Goal: Task Accomplishment & Management: Complete application form

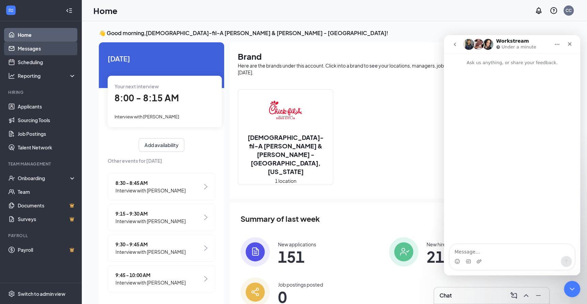
click at [57, 49] on link "Messages" at bounding box center [47, 49] width 58 height 14
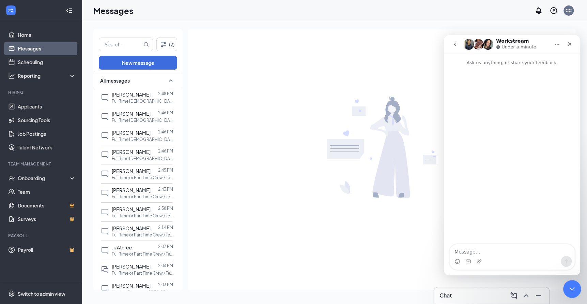
click at [569, 285] on icon "Close Intercom Messenger" at bounding box center [571, 288] width 8 height 8
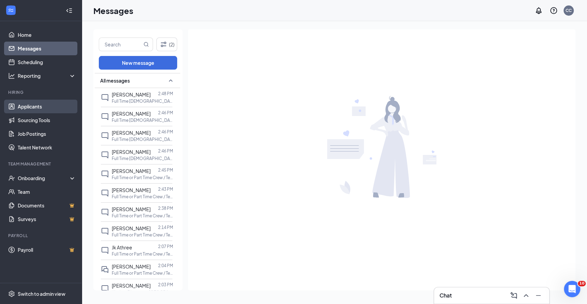
click at [43, 105] on link "Applicants" at bounding box center [47, 107] width 58 height 14
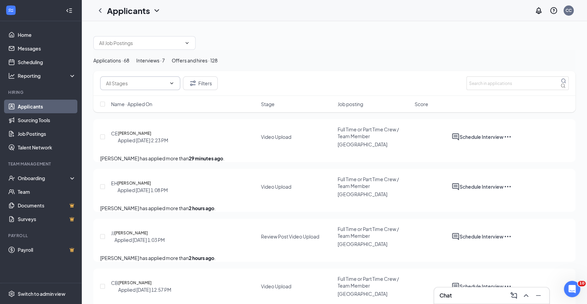
click at [159, 90] on span at bounding box center [140, 83] width 80 height 14
click at [148, 119] on div "Review Post Video Upload (4)" at bounding box center [132, 115] width 64 height 8
type input "Review Post Video Upload (4)"
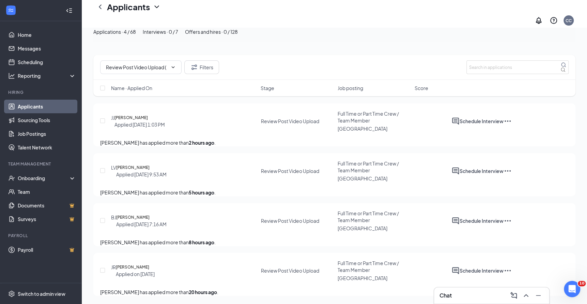
click at [479, 298] on div "Chat" at bounding box center [492, 295] width 104 height 11
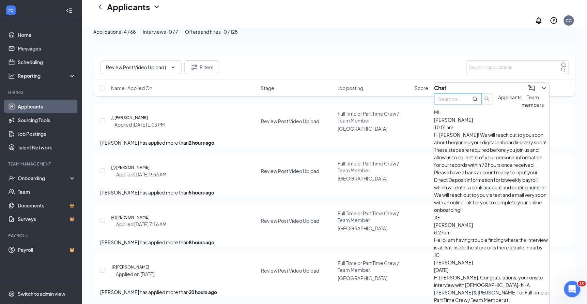
click at [463, 103] on input "text" at bounding box center [450, 99] width 25 height 8
type input "[PERSON_NAME]"
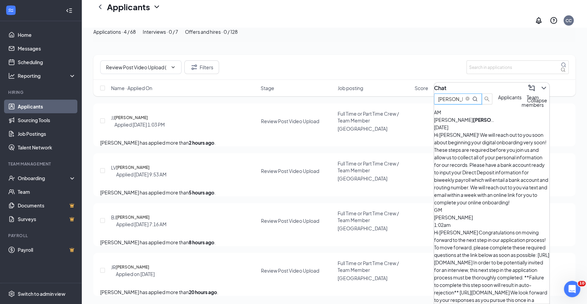
click at [542, 87] on icon "ChevronDown" at bounding box center [544, 88] width 4 height 3
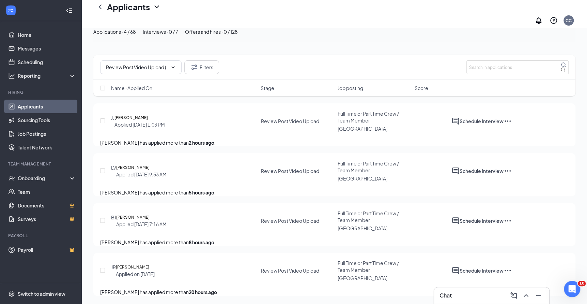
click at [450, 293] on h3 "Chat" at bounding box center [446, 295] width 12 height 8
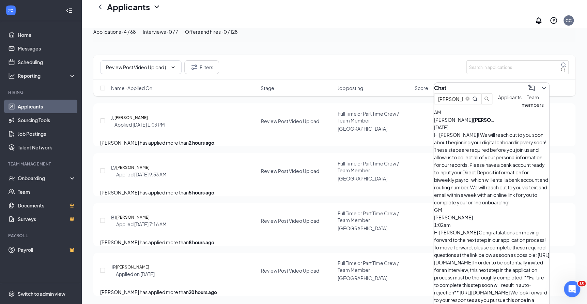
click at [522, 108] on span "Team members" at bounding box center [533, 101] width 22 height 14
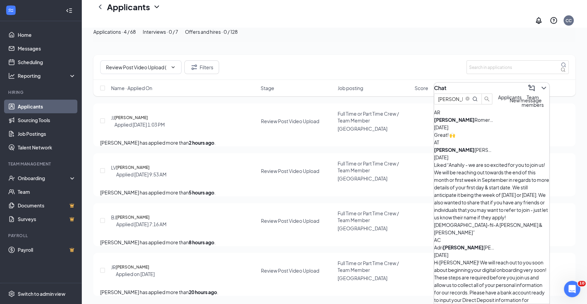
click at [540, 84] on icon "ChevronDown" at bounding box center [544, 88] width 8 height 8
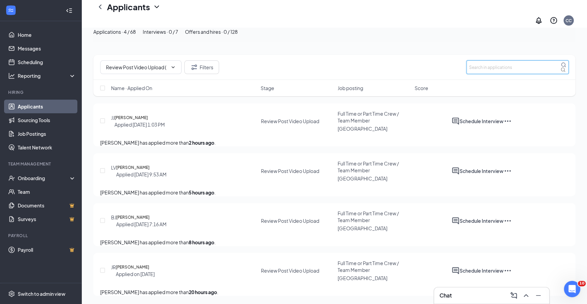
click at [497, 66] on input "text" at bounding box center [518, 67] width 102 height 14
type input "[PERSON_NAME]"
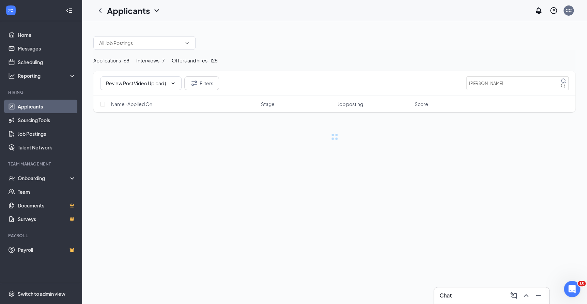
click at [165, 64] on div "Interviews · 7" at bounding box center [150, 61] width 29 height 8
click at [130, 64] on div "Applications · 68" at bounding box center [111, 61] width 36 height 8
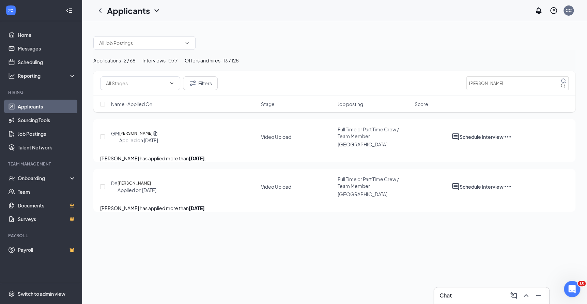
click at [459, 293] on div "Chat" at bounding box center [492, 295] width 104 height 11
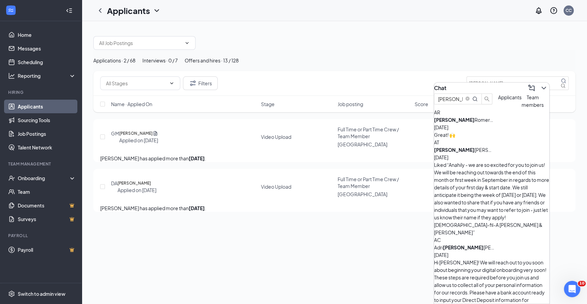
click at [498, 138] on div "Great! 🙌" at bounding box center [491, 135] width 115 height 8
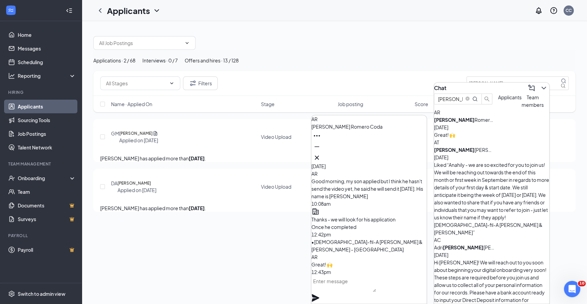
click at [384, 178] on span "Good morning, my son applied but I think he hasn't send the video yet, he said …" at bounding box center [368, 188] width 112 height 21
copy span "[PERSON_NAME]"
click at [321, 153] on icon "Cross" at bounding box center [317, 157] width 8 height 8
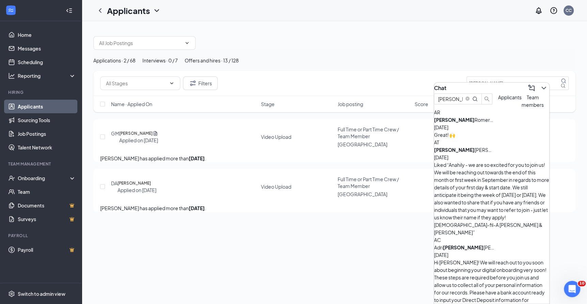
click at [540, 84] on icon "ChevronDown" at bounding box center [544, 88] width 8 height 8
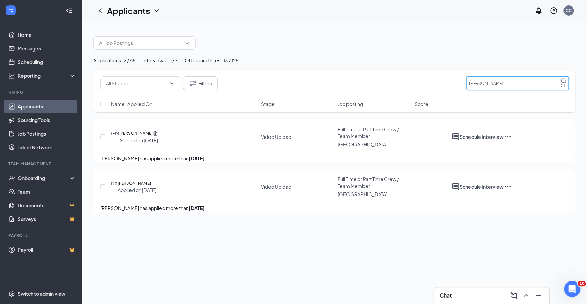
click at [478, 90] on input "[PERSON_NAME]" at bounding box center [518, 83] width 102 height 14
paste input "[PERSON_NAME]"
type input "[PERSON_NAME]"
click at [102, 139] on input "checkbox" at bounding box center [102, 136] width 5 height 5
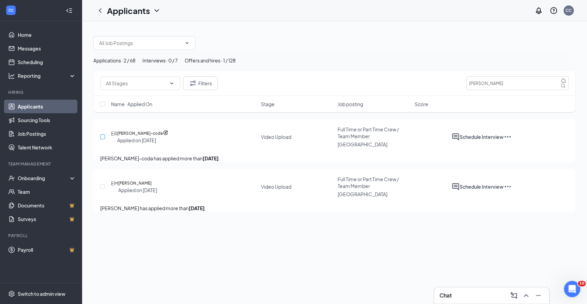
checkbox input "true"
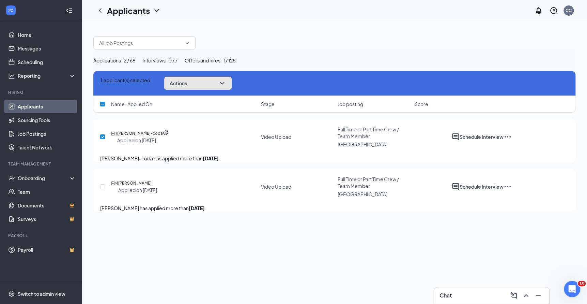
click at [201, 90] on button "Actions" at bounding box center [198, 83] width 68 height 14
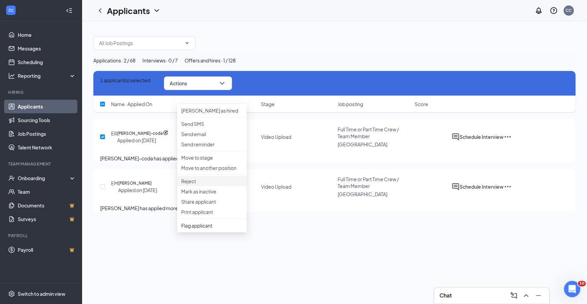
click at [190, 184] on p "Reject" at bounding box center [211, 181] width 61 height 7
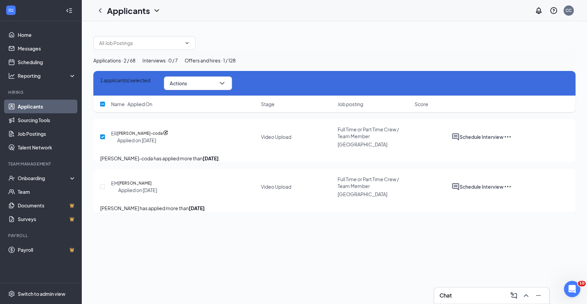
checkbox input "true"
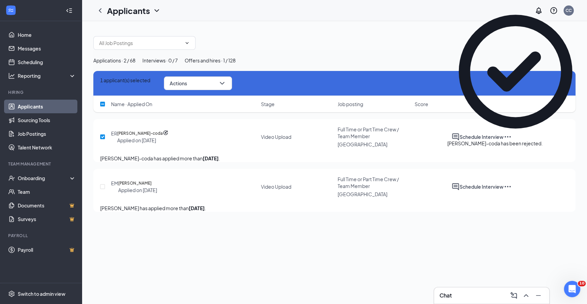
click at [457, 294] on div "Chat" at bounding box center [492, 295] width 104 height 11
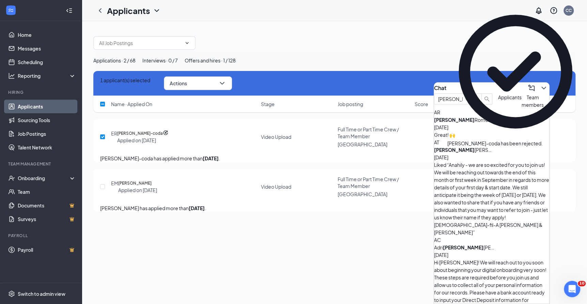
click at [481, 138] on div "Great! 🙌" at bounding box center [491, 135] width 115 height 8
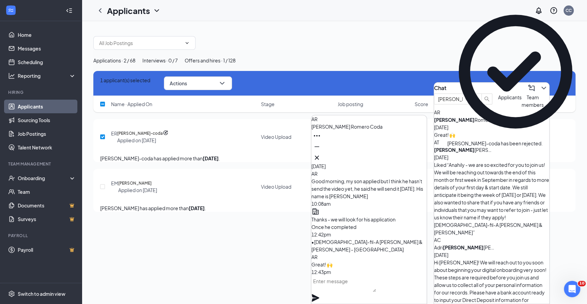
click at [340, 288] on textarea at bounding box center [344, 283] width 64 height 16
type textarea "H"
checkbox input "false"
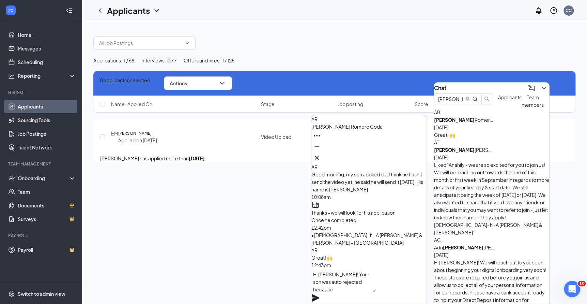
click at [376, 283] on textarea "Hi [PERSON_NAME]! Your son was auto rejected because" at bounding box center [344, 280] width 64 height 23
click at [376, 292] on textarea "Hi [PERSON_NAME]! Your son was auto rejected by the system because" at bounding box center [344, 280] width 64 height 23
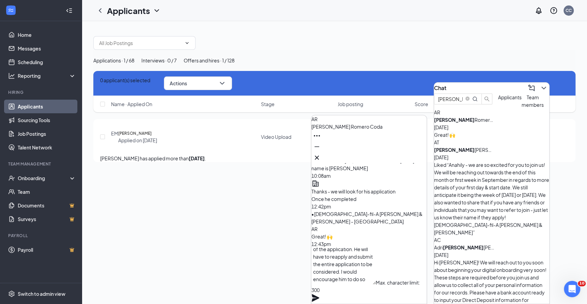
scroll to position [34, 0]
drag, startPoint x: 386, startPoint y: 288, endPoint x: 360, endPoint y: 285, distance: 25.8
click at [360, 284] on textarea "Hi [PERSON_NAME]! Your son was auto rejected by the system because he did not c…" at bounding box center [344, 266] width 64 height 37
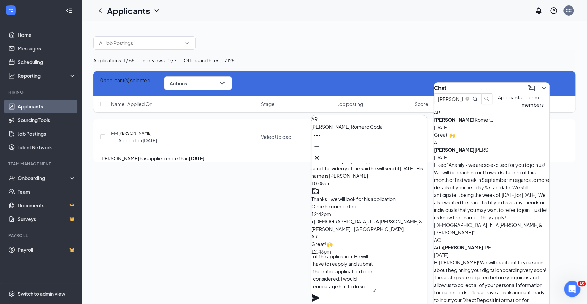
type textarea "Hi [PERSON_NAME]! Your son was auto rejected by the system because he did not c…"
click at [319, 294] on icon "Plane" at bounding box center [316, 298] width 8 height 8
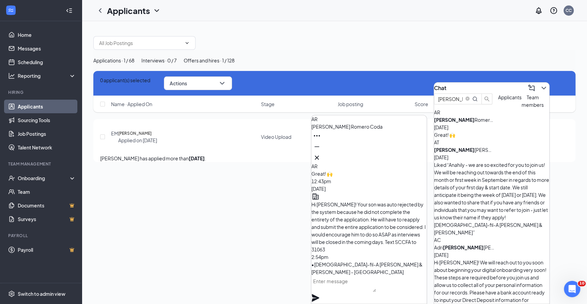
click at [355, 289] on textarea at bounding box center [344, 283] width 64 height 16
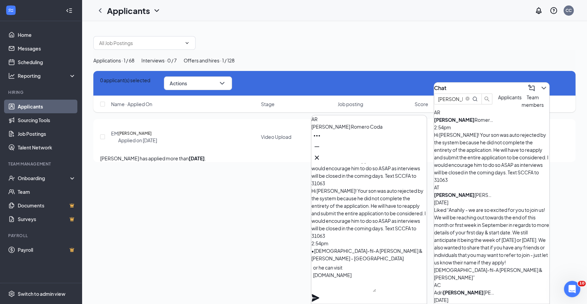
type textarea "or he can visit [DOMAIN_NAME]"
click at [319, 294] on icon "Plane" at bounding box center [316, 298] width 8 height 8
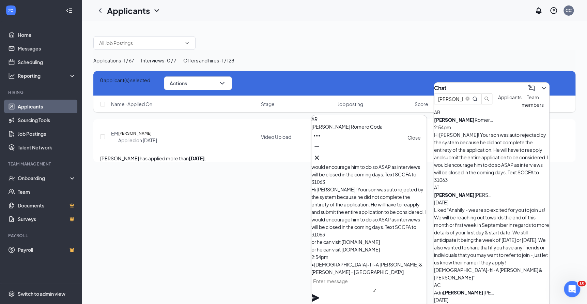
click at [321, 155] on icon "Cross" at bounding box center [317, 157] width 8 height 8
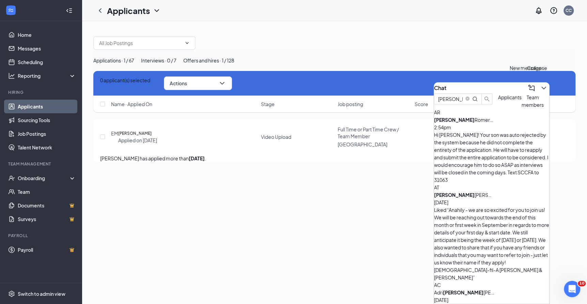
click at [540, 84] on icon "ChevronDown" at bounding box center [544, 88] width 8 height 8
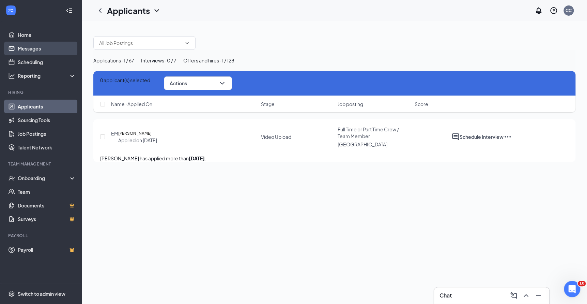
click at [23, 52] on link "Messages" at bounding box center [47, 49] width 58 height 14
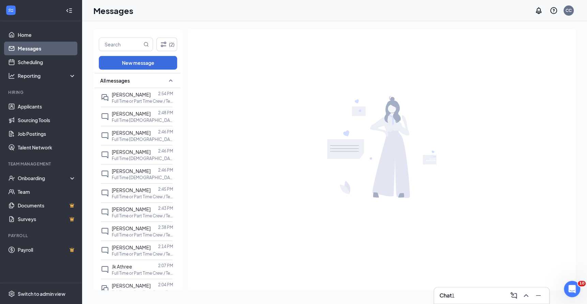
click at [471, 295] on div "Chat 1" at bounding box center [492, 295] width 104 height 11
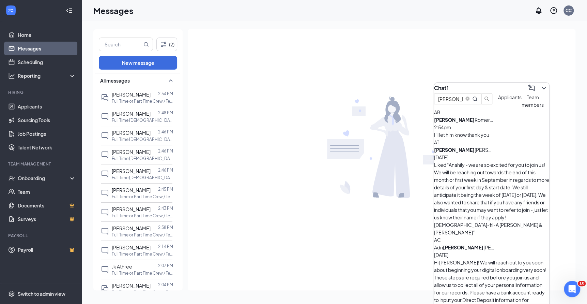
click at [544, 86] on div "Chat 1" at bounding box center [491, 88] width 115 height 11
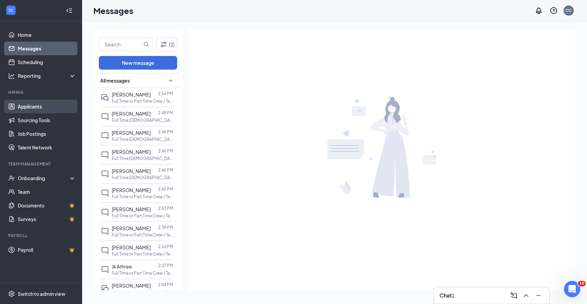
click at [39, 106] on link "Applicants" at bounding box center [47, 107] width 58 height 14
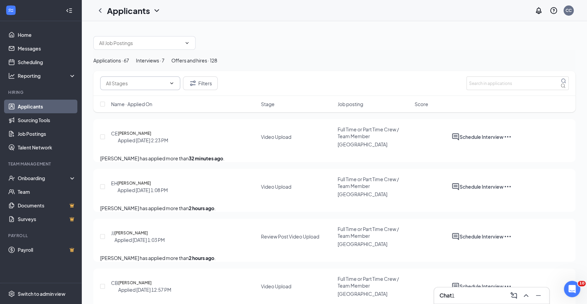
click at [166, 87] on input "text" at bounding box center [136, 83] width 60 height 8
click at [149, 119] on div "Review Post Video Upload (4)" at bounding box center [132, 115] width 64 height 8
type input "Review Post Video Upload (4)"
click at [131, 137] on h5 "[PERSON_NAME]" at bounding box center [131, 133] width 33 height 7
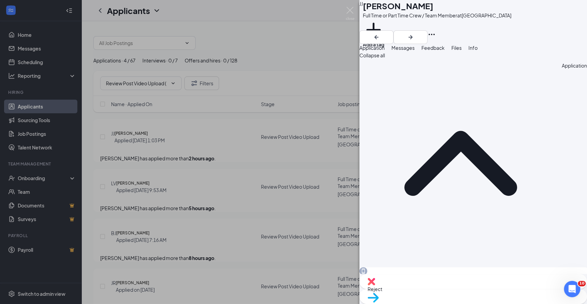
click at [462, 51] on span "Files" at bounding box center [457, 48] width 10 height 6
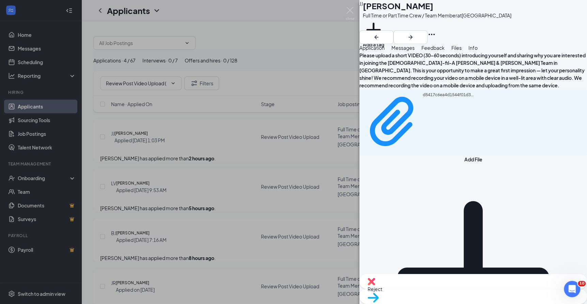
click at [385, 49] on button "Application" at bounding box center [372, 48] width 25 height 8
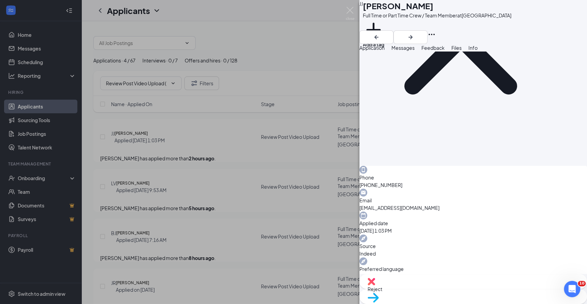
scroll to position [129, 0]
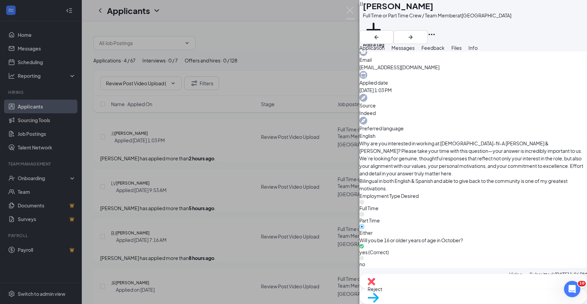
scroll to position [408, 0]
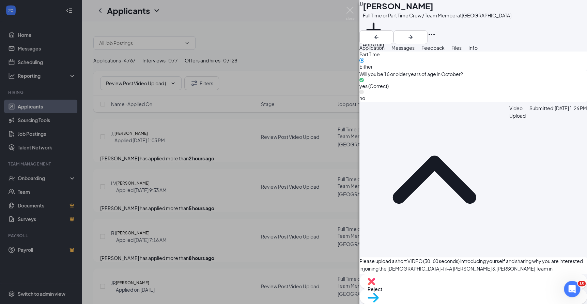
click at [433, 289] on div "Reject" at bounding box center [474, 281] width 228 height 15
checkbox input "true"
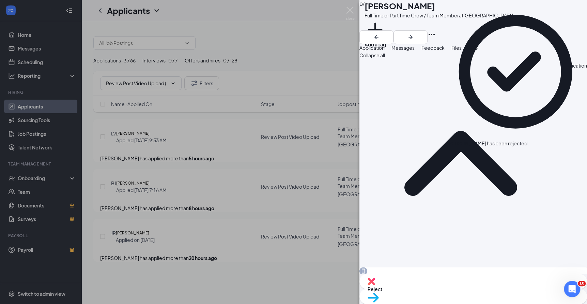
click at [462, 51] on span "Files" at bounding box center [457, 48] width 10 height 6
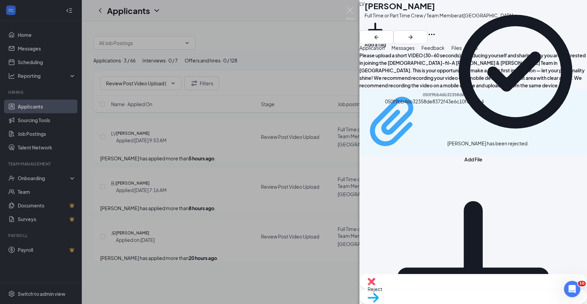
click at [474, 113] on div "050f9bb46b32358de8372f43e6c10f03.mp4" at bounding box center [419, 121] width 110 height 59
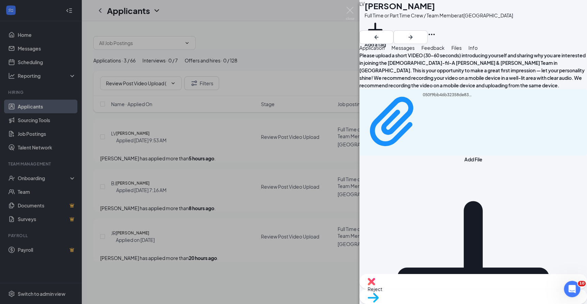
click at [369, 51] on button "Application" at bounding box center [372, 48] width 25 height 8
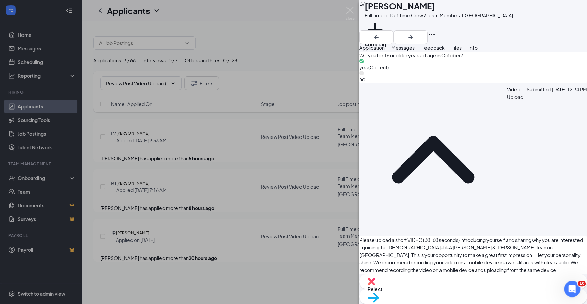
scroll to position [449, 0]
click at [490, 302] on span "Move to stage" at bounding box center [473, 306] width 211 height 8
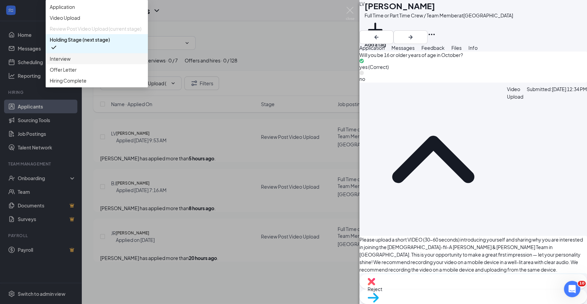
click at [144, 62] on span "Interview" at bounding box center [97, 59] width 94 height 8
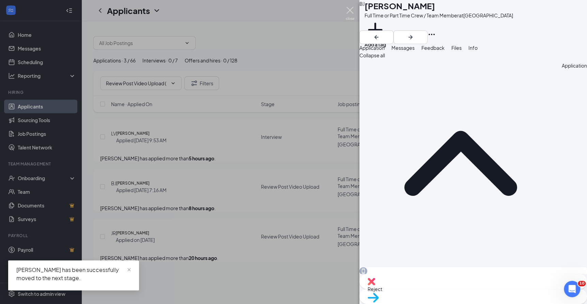
click at [350, 9] on img at bounding box center [350, 13] width 9 height 13
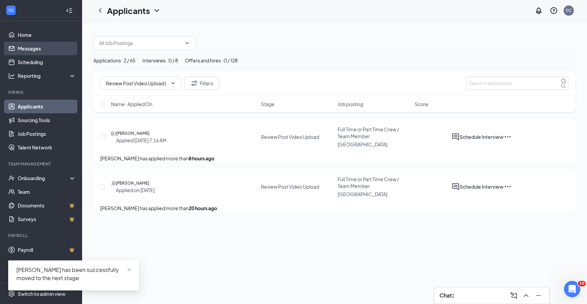
click at [43, 48] on link "Messages" at bounding box center [47, 49] width 58 height 14
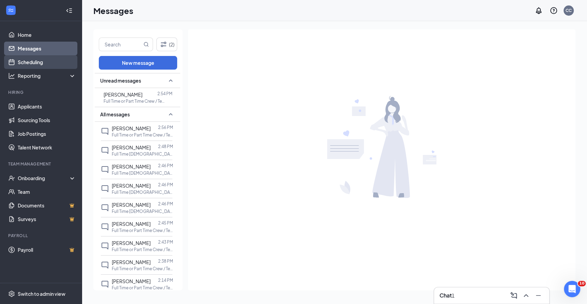
click at [55, 61] on link "Scheduling" at bounding box center [47, 62] width 58 height 14
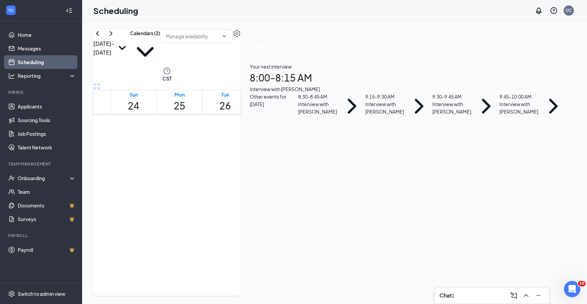
scroll to position [261, 0]
drag, startPoint x: 338, startPoint y: 179, endPoint x: 331, endPoint y: 215, distance: 36.7
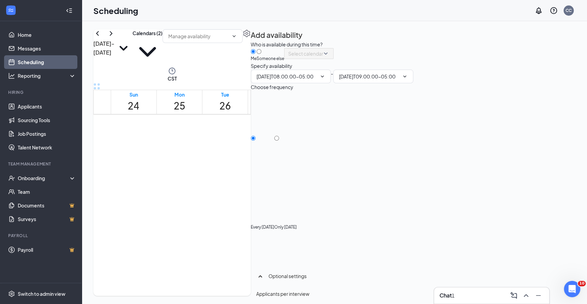
type input "08:00 AM"
type input "09:00 AM"
click at [297, 186] on div at bounding box center [285, 186] width 23 height 0
click at [279, 140] on input "Only [DATE]" at bounding box center [276, 138] width 5 height 5
radio input "true"
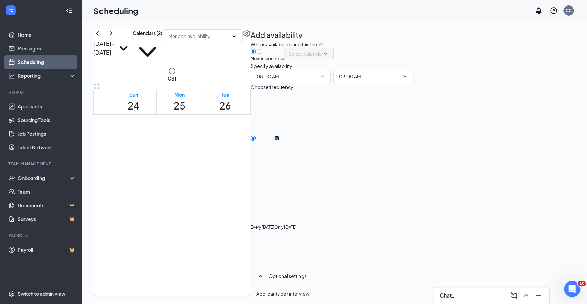
radio input "false"
drag, startPoint x: 273, startPoint y: 198, endPoint x: 270, endPoint y: 222, distance: 23.7
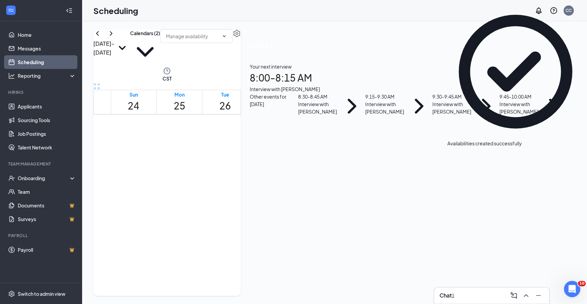
click at [522, 140] on icon "Cross" at bounding box center [522, 140] width 0 height 0
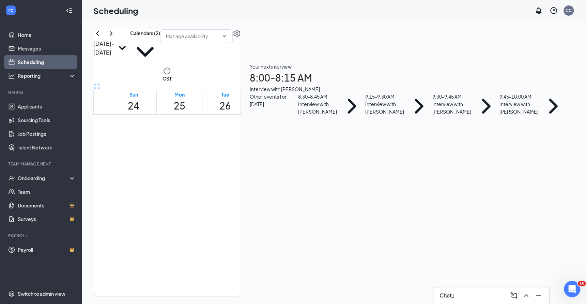
scroll to position [322, 0]
click at [34, 105] on link "Applicants" at bounding box center [47, 107] width 58 height 14
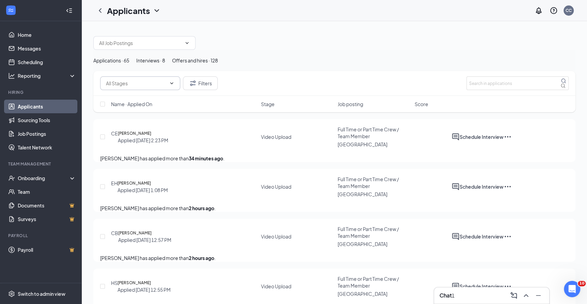
click at [149, 90] on span at bounding box center [140, 83] width 80 height 14
click at [137, 119] on div "Review Post Video Upload (2)" at bounding box center [141, 115] width 82 height 8
type input "Review Post Video Upload (2)"
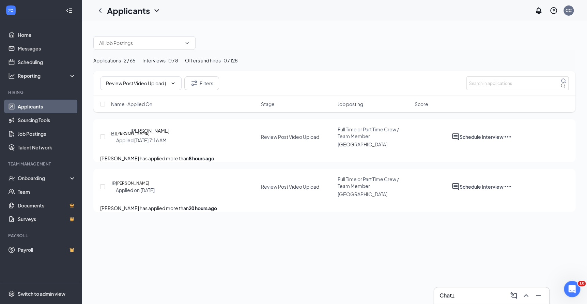
click at [150, 137] on h5 "[PERSON_NAME]" at bounding box center [132, 133] width 33 height 7
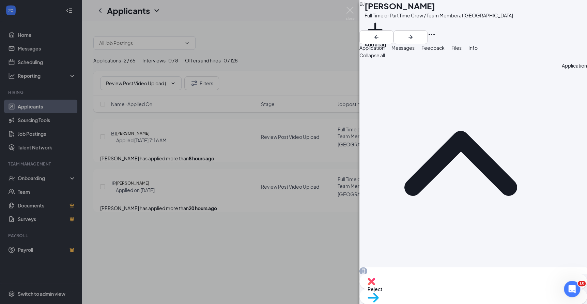
click at [462, 51] on span "Files" at bounding box center [457, 48] width 10 height 6
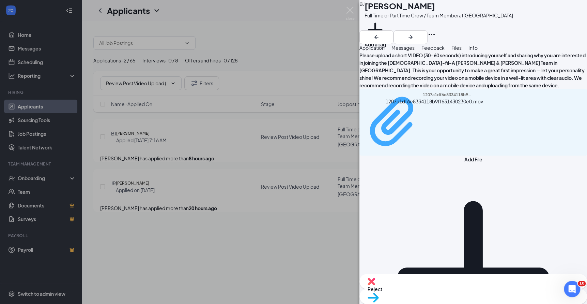
click at [474, 117] on div "1207a1df6e8334118b9ff631430230e0.mov" at bounding box center [448, 121] width 51 height 59
click at [208, 71] on div "[PERSON_NAME] [PERSON_NAME] Full Time or Part Time Crew / Team Member at [GEOGR…" at bounding box center [293, 152] width 587 height 304
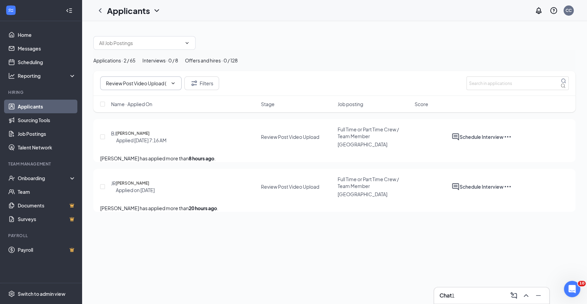
click at [169, 83] on icon "Cross" at bounding box center [169, 83] width 0 height 0
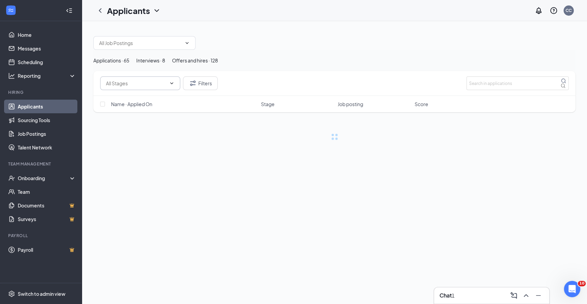
click at [151, 87] on input "text" at bounding box center [136, 83] width 60 height 8
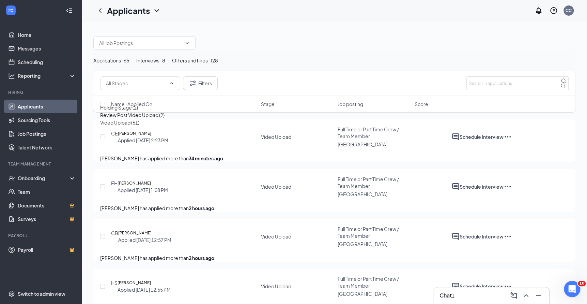
click at [138, 110] on div "Holding Stage (2)" at bounding box center [119, 108] width 38 height 8
type input "Holding Stage (2)"
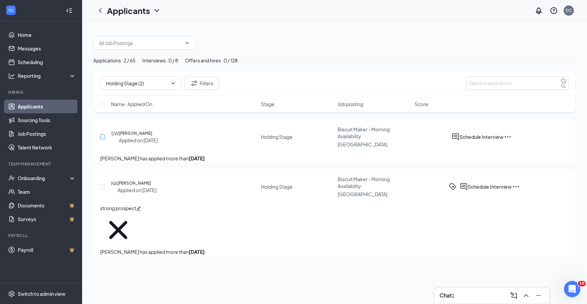
click at [101, 139] on input "checkbox" at bounding box center [102, 136] width 5 height 5
checkbox input "true"
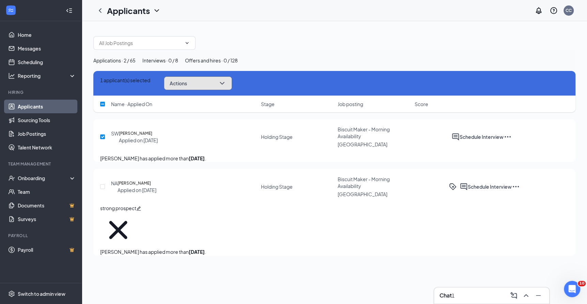
click at [217, 90] on button "Actions" at bounding box center [198, 83] width 68 height 14
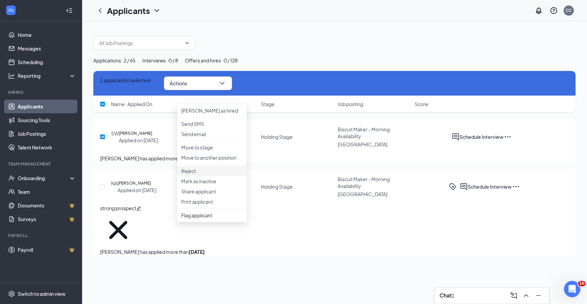
click at [205, 176] on li "Reject" at bounding box center [212, 171] width 70 height 10
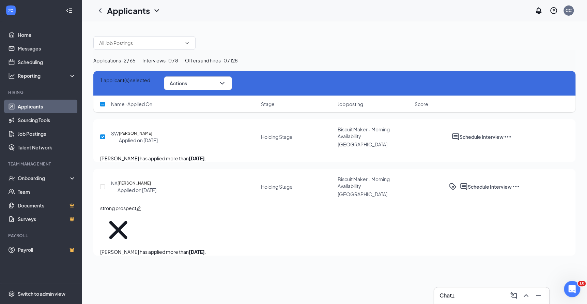
checkbox input "true"
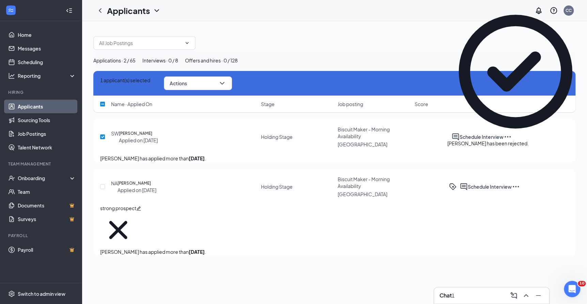
checkbox input "false"
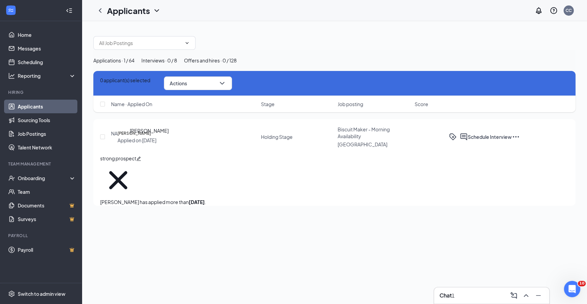
click at [150, 137] on h5 "[PERSON_NAME]" at bounding box center [134, 133] width 33 height 7
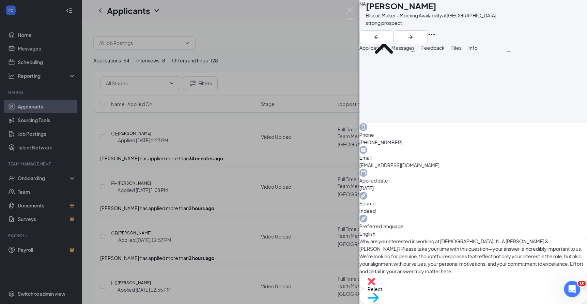
scroll to position [326, 0]
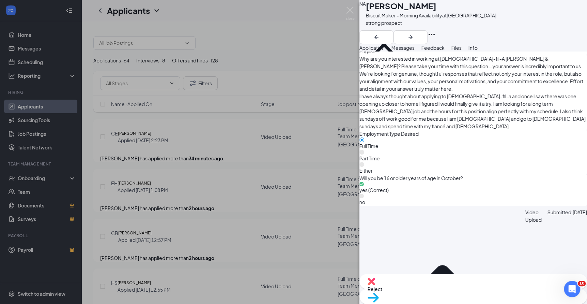
click at [415, 51] on span "Messages" at bounding box center [403, 48] width 23 height 6
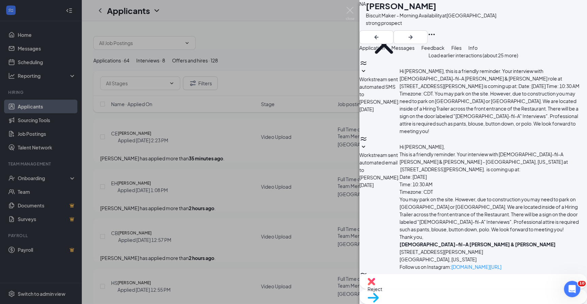
scroll to position [159, 0]
checkbox input "true"
type textarea "Good afternoon - we were following up to hear more about update. How did you en…"
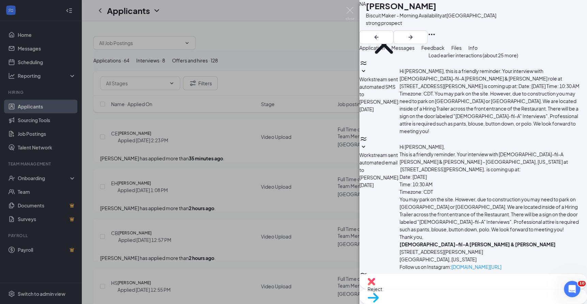
click at [213, 86] on div "NA [PERSON_NAME] Biscuit Maker - Morning Availability at [GEOGRAPHIC_DATA] stro…" at bounding box center [293, 152] width 587 height 304
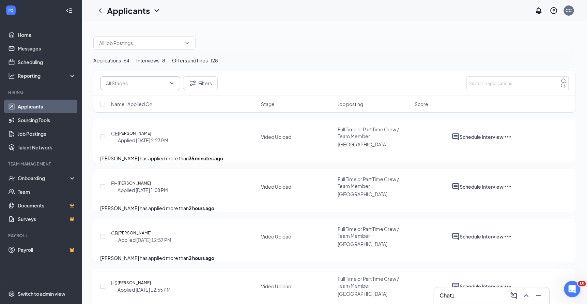
click at [136, 90] on span at bounding box center [140, 83] width 80 height 14
click at [134, 126] on div "Video Upload (61)" at bounding box center [141, 123] width 82 height 8
type input "Video Upload (61)"
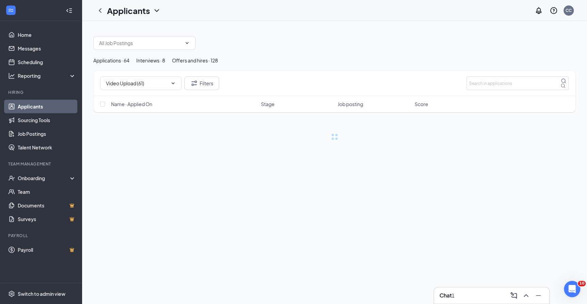
click at [143, 119] on div "Video Upload (61) Filters Name · Applied On Stage Job posting Score" at bounding box center [334, 95] width 482 height 48
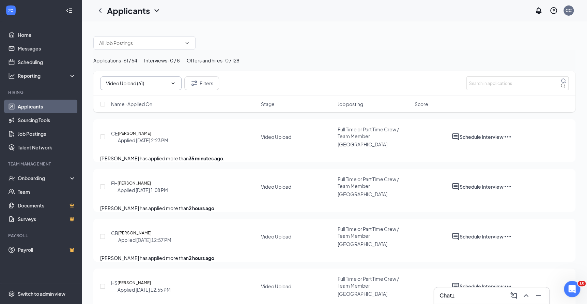
click at [154, 87] on input "Video Upload (61)" at bounding box center [136, 83] width 60 height 8
click at [169, 83] on icon "Cross" at bounding box center [169, 83] width 0 height 0
click at [169, 90] on span at bounding box center [140, 83] width 80 height 14
click at [168, 90] on span at bounding box center [140, 83] width 80 height 14
click at [171, 86] on icon "ChevronDown" at bounding box center [171, 82] width 5 height 5
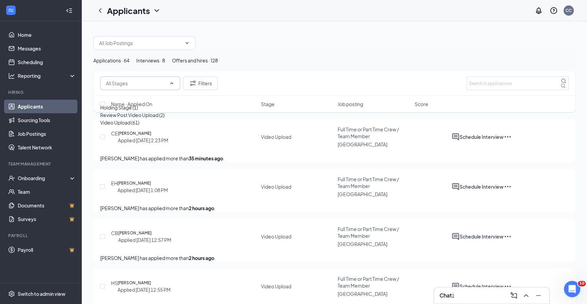
click at [159, 119] on div "Review Post Video Upload (2)" at bounding box center [132, 115] width 64 height 8
type input "Review Post Video Upload (2)"
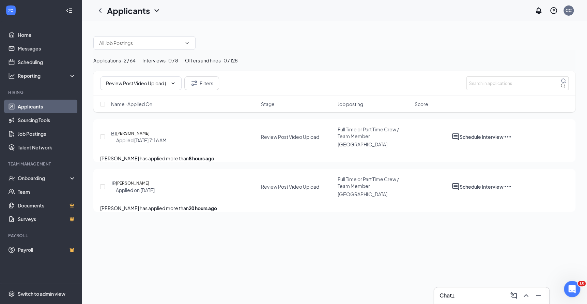
click at [149, 137] on h5 "[PERSON_NAME]" at bounding box center [132, 133] width 33 height 7
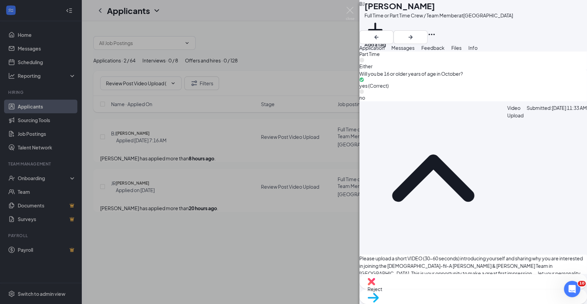
scroll to position [433, 0]
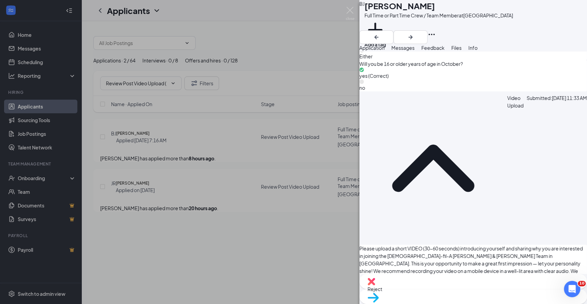
click at [499, 302] on span "Move to stage" at bounding box center [473, 306] width 211 height 8
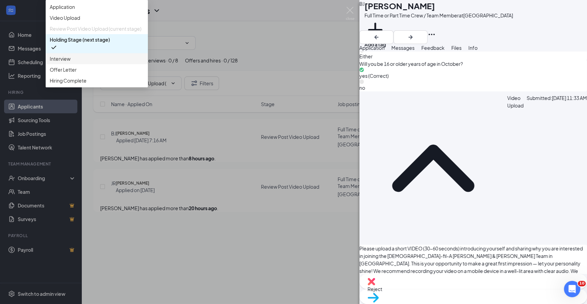
click at [144, 62] on span "Interview" at bounding box center [97, 59] width 94 height 8
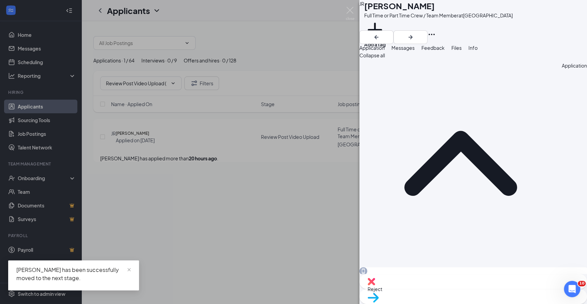
click at [462, 51] on span "Files" at bounding box center [457, 48] width 10 height 6
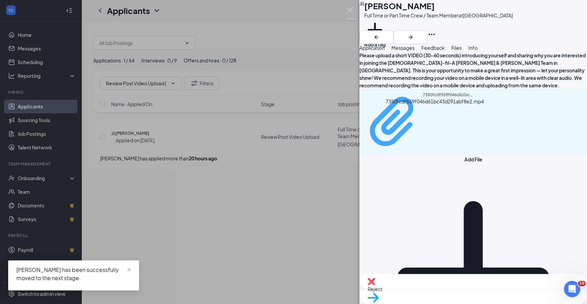
click at [474, 119] on div "7350fcdf559f046d61bc43d291abf8e2.mp4" at bounding box center [419, 122] width 110 height 60
click at [385, 51] on span "Application" at bounding box center [372, 48] width 25 height 6
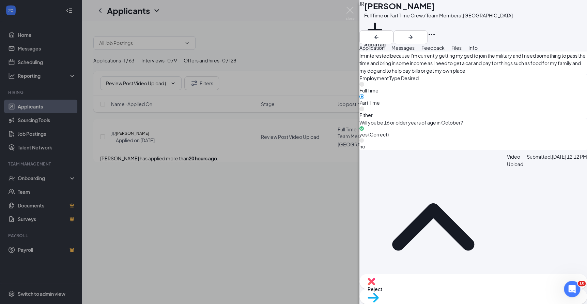
scroll to position [581, 0]
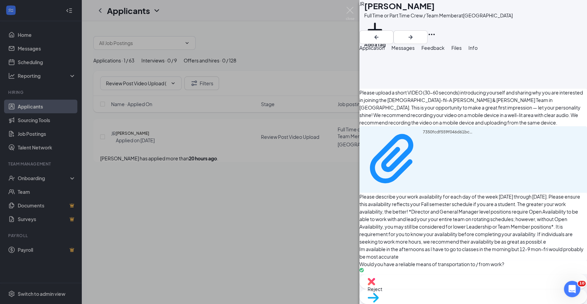
click at [503, 302] on span "Move to stage" at bounding box center [473, 306] width 211 height 8
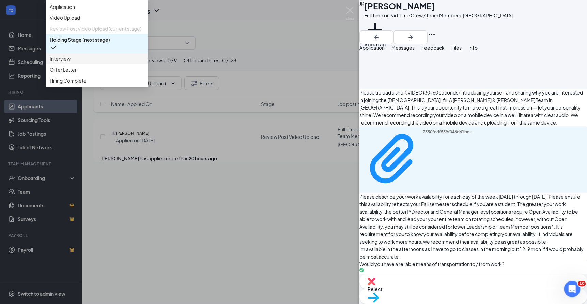
click at [144, 62] on span "Interview" at bounding box center [97, 59] width 94 height 8
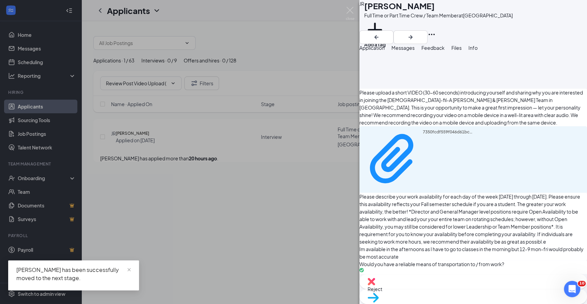
click at [302, 129] on div "JR [PERSON_NAME] Full Time or Part Time Crew / Team Member at [GEOGRAPHIC_DATA]…" at bounding box center [293, 152] width 587 height 304
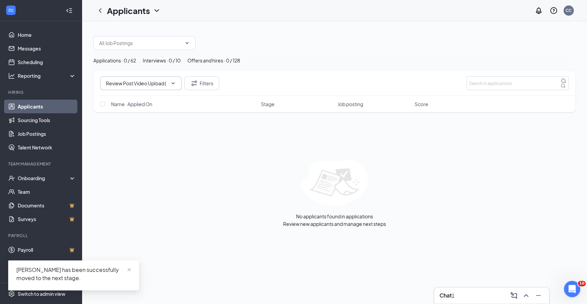
click at [162, 90] on span "Review Post Video Upload (2)" at bounding box center [140, 83] width 81 height 14
click at [171, 89] on icon "Cross" at bounding box center [173, 87] width 4 height 4
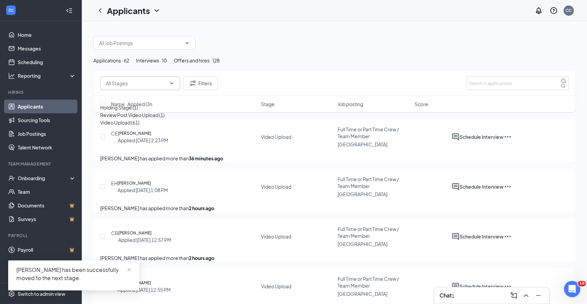
scroll to position [0, 0]
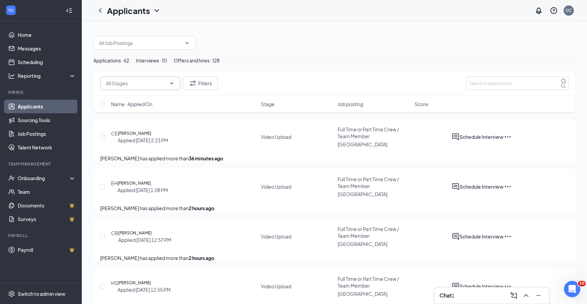
click at [153, 87] on div "Filters" at bounding box center [334, 83] width 482 height 25
click at [143, 87] on input "text" at bounding box center [136, 83] width 60 height 8
click at [125, 111] on div "Holding Stage (1)" at bounding box center [119, 108] width 38 height 8
type input "Holding Stage (1)"
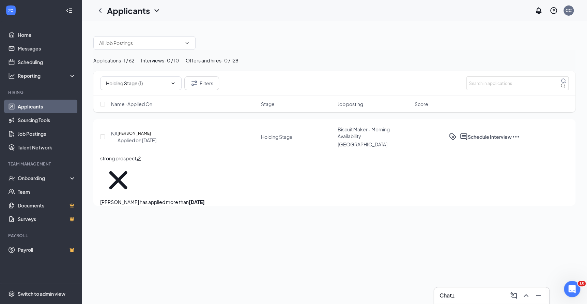
click at [453, 291] on div "Chat 1" at bounding box center [492, 295] width 104 height 11
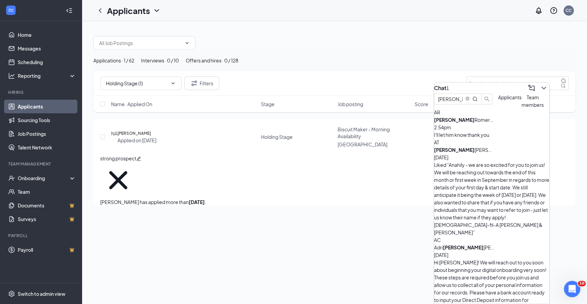
click at [498, 100] on span "Applicants" at bounding box center [510, 97] width 24 height 6
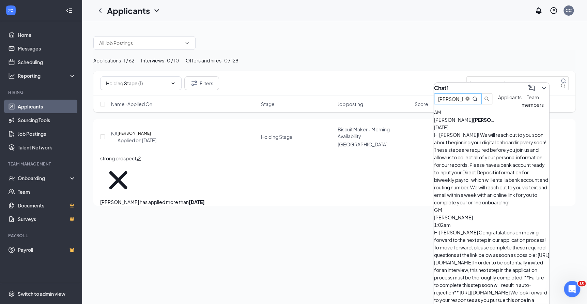
click at [470, 101] on icon "close-circle" at bounding box center [468, 98] width 4 height 4
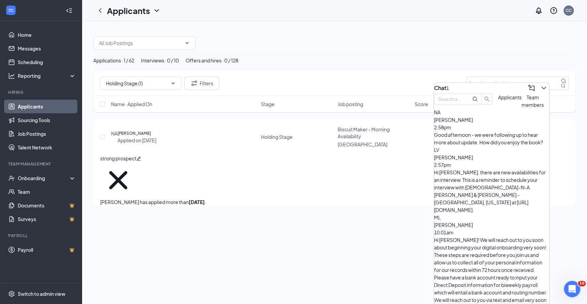
click at [522, 108] on span "Team members" at bounding box center [533, 101] width 22 height 14
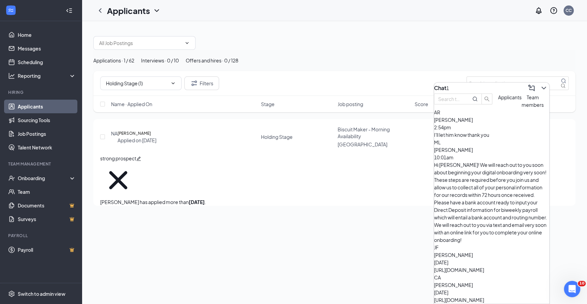
click at [480, 138] on div "I'll let him know thank you" at bounding box center [491, 135] width 115 height 8
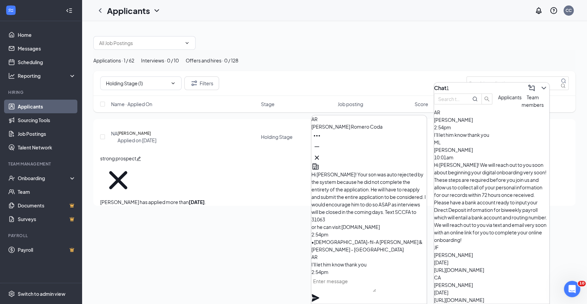
click at [346, 292] on textarea at bounding box center [344, 283] width 64 height 16
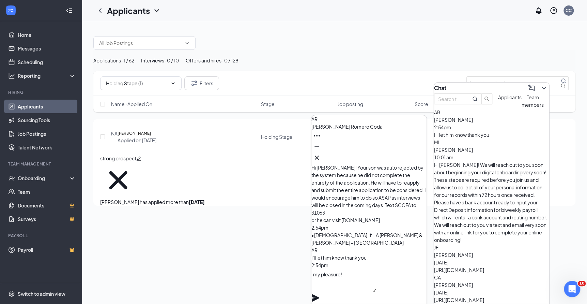
type textarea "my pleasure!"
click at [320, 294] on icon "Plane" at bounding box center [316, 298] width 8 height 8
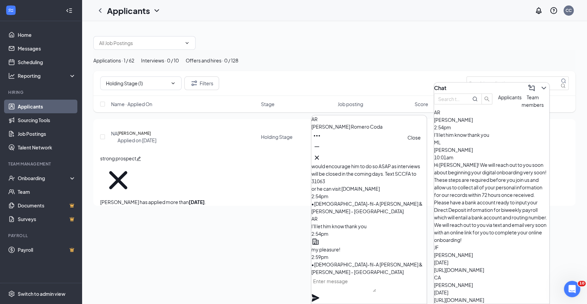
click at [321, 156] on icon "Cross" at bounding box center [317, 157] width 8 height 8
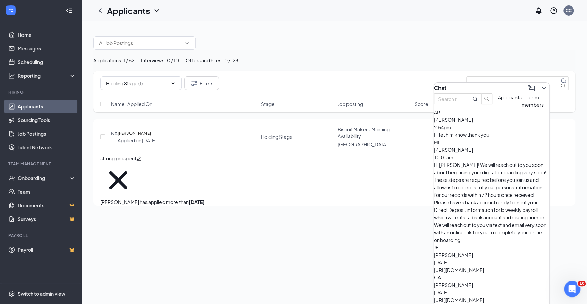
click at [540, 85] on icon "ChevronDown" at bounding box center [544, 88] width 8 height 8
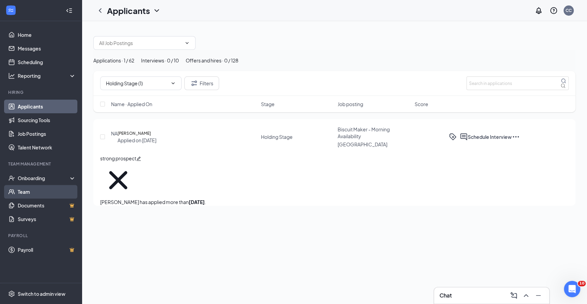
click at [32, 191] on link "Team" at bounding box center [47, 192] width 58 height 14
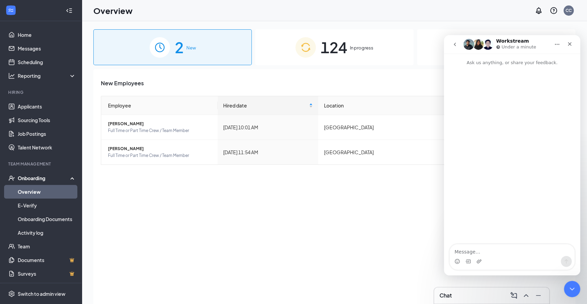
click at [457, 47] on button "go back" at bounding box center [455, 44] width 13 height 13
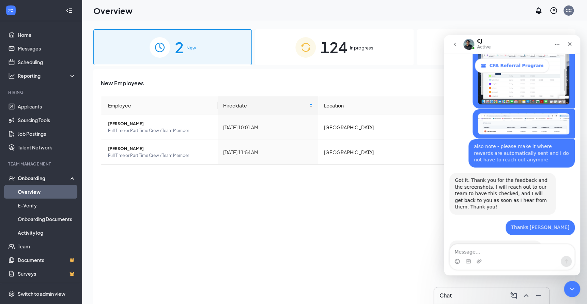
scroll to position [642, 0]
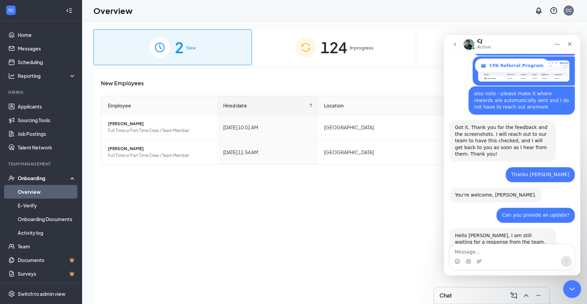
click at [573, 287] on icon "Close Intercom Messenger" at bounding box center [571, 287] width 5 height 3
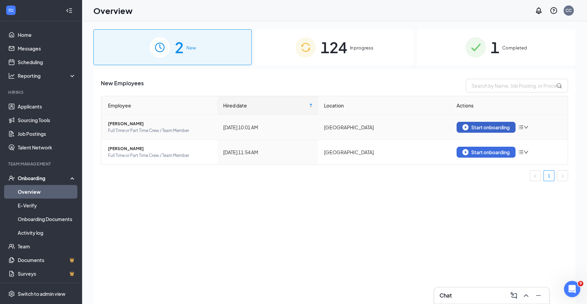
click at [480, 125] on div "Start onboarding" at bounding box center [486, 127] width 47 height 6
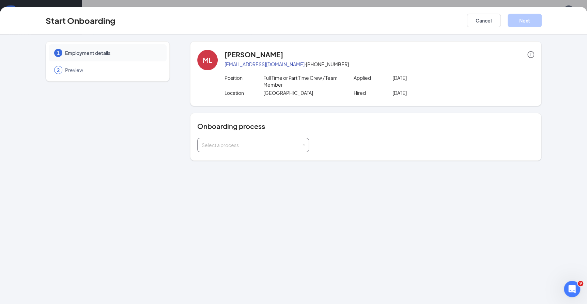
click at [271, 140] on div "Select a process" at bounding box center [253, 145] width 103 height 14
click at [241, 158] on span "All Team Onboarding" at bounding box center [223, 158] width 46 height 6
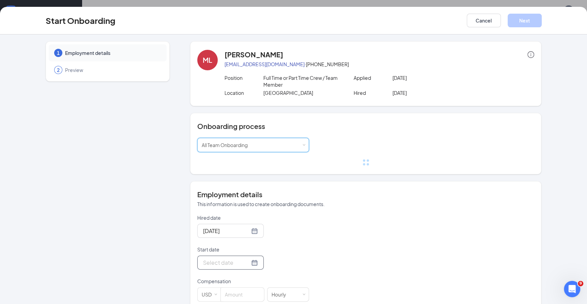
click at [246, 263] on div at bounding box center [230, 262] width 55 height 9
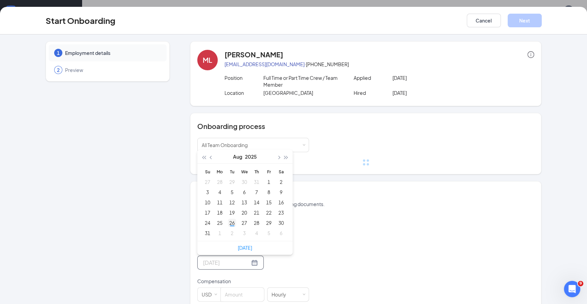
type input "Sep 2, 2025"
click at [235, 229] on div "2" at bounding box center [232, 233] width 8 height 8
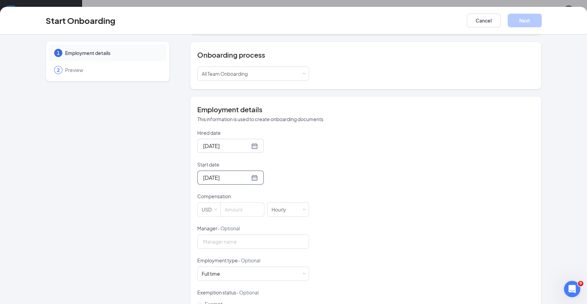
scroll to position [78, 0]
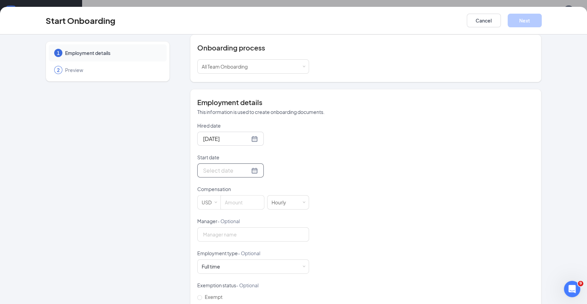
click at [248, 167] on div at bounding box center [230, 170] width 55 height 9
type input "Sep 3, 2025"
click at [211, 184] on span "button" at bounding box center [211, 185] width 3 height 3
type input "[DATE]"
click at [233, 250] on div "26" at bounding box center [232, 251] width 8 height 8
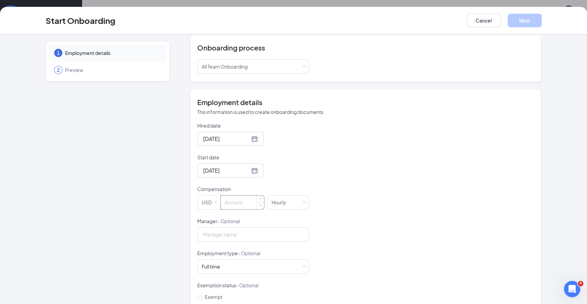
click at [238, 201] on input at bounding box center [242, 202] width 43 height 14
type input "15"
click at [156, 205] on div "1 Employment details 2 Preview" at bounding box center [108, 158] width 124 height 391
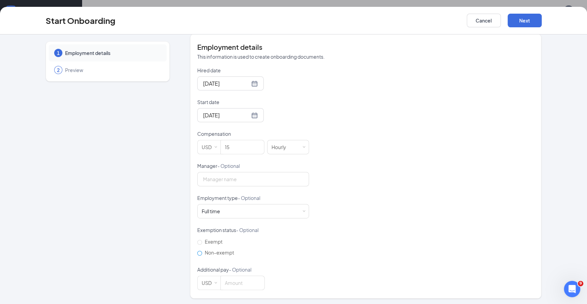
click at [198, 251] on input "Non-exempt" at bounding box center [199, 253] width 5 height 5
radio input "true"
click at [219, 208] on div "Full time" at bounding box center [211, 211] width 18 height 7
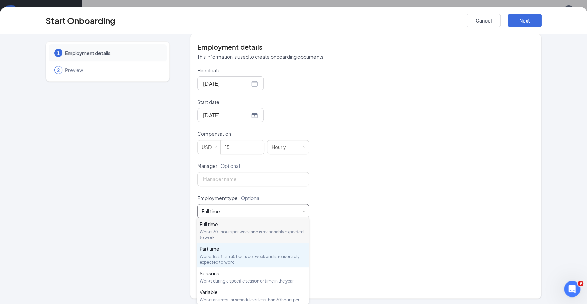
click at [213, 255] on div "Works less than 30 hours per week and is reasonably expected to work" at bounding box center [253, 259] width 106 height 12
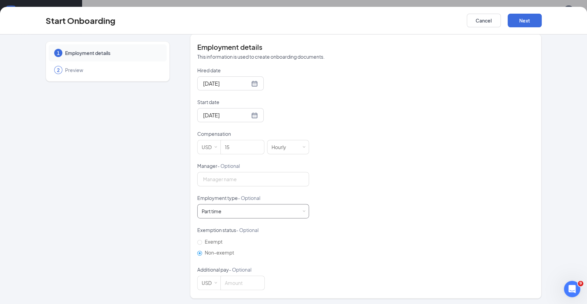
scroll to position [31, 0]
click at [524, 21] on button "Next" at bounding box center [525, 21] width 34 height 14
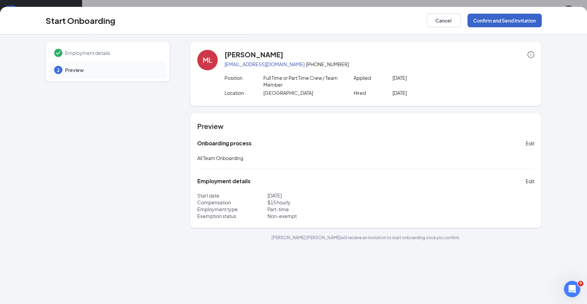
click at [519, 23] on button "Confirm and Send Invitation" at bounding box center [505, 21] width 74 height 14
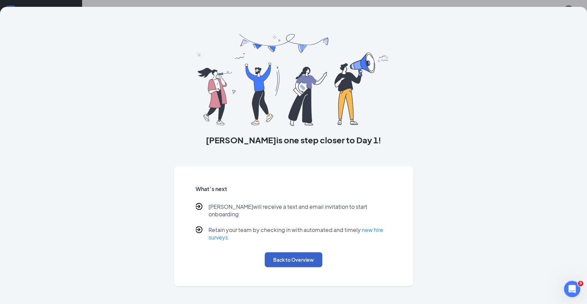
click at [302, 252] on button "Back to Overview" at bounding box center [294, 259] width 58 height 15
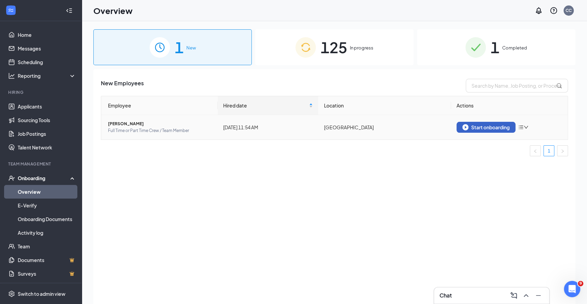
click at [496, 126] on div "Start onboarding" at bounding box center [486, 127] width 47 height 6
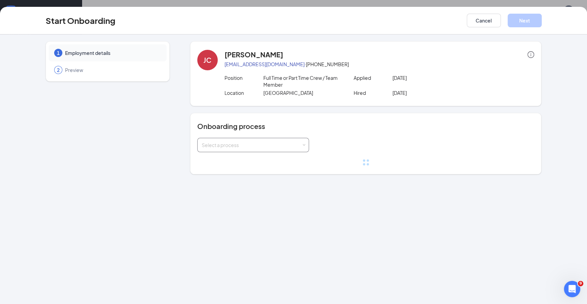
click at [233, 143] on div "Select a process" at bounding box center [252, 144] width 100 height 7
click at [224, 162] on li "All Team Onboarding" at bounding box center [253, 159] width 112 height 12
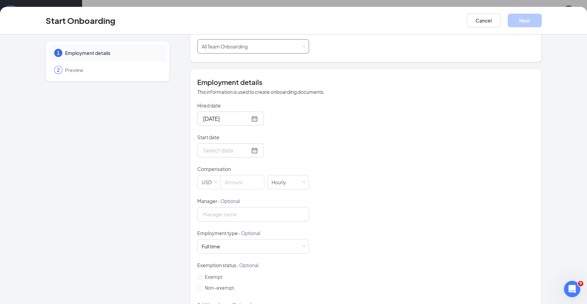
scroll to position [111, 0]
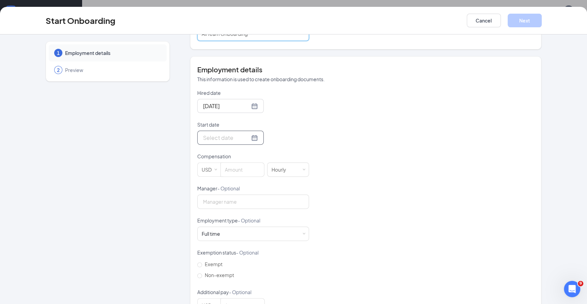
click at [248, 139] on div at bounding box center [230, 137] width 55 height 9
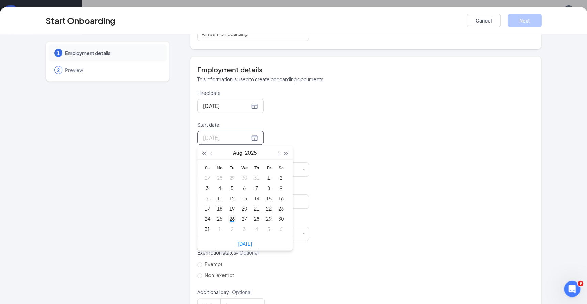
type input "[DATE]"
click at [232, 218] on div "26" at bounding box center [232, 218] width 8 height 8
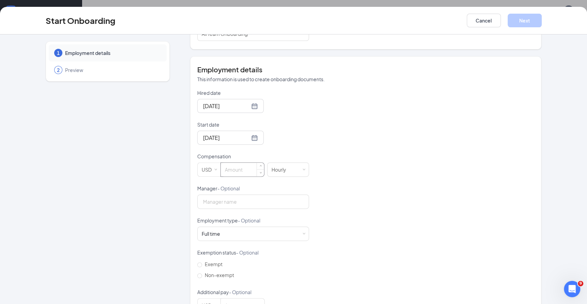
click at [240, 169] on input at bounding box center [242, 170] width 43 height 14
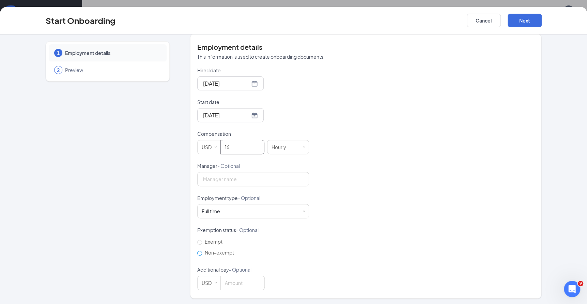
type input "16"
click at [200, 252] on input "Non-exempt" at bounding box center [199, 253] width 5 height 5
radio input "true"
click at [516, 23] on button "Next" at bounding box center [525, 21] width 34 height 14
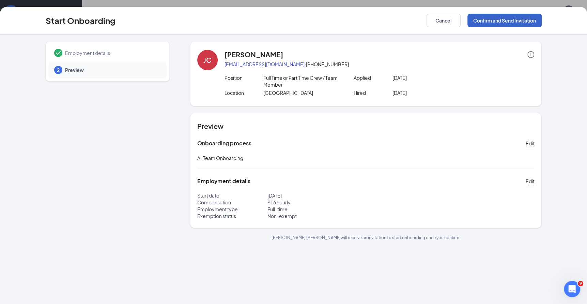
click at [507, 20] on button "Confirm and Send Invitation" at bounding box center [505, 21] width 74 height 14
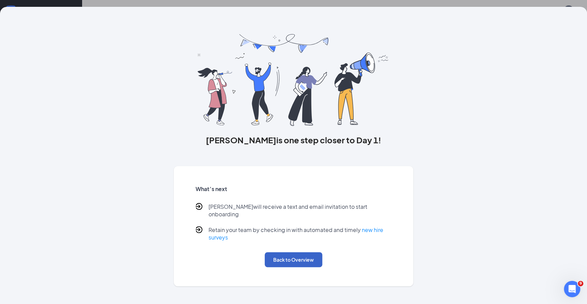
click at [293, 252] on button "Back to Overview" at bounding box center [294, 259] width 58 height 15
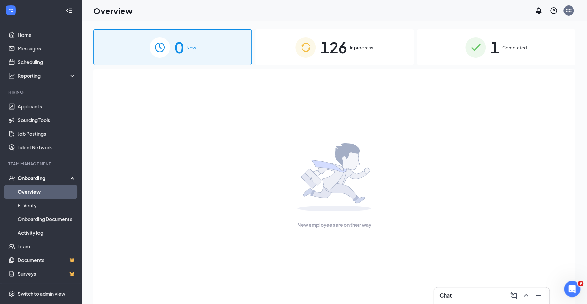
click at [322, 224] on span "New employees are on their way" at bounding box center [335, 225] width 74 height 8
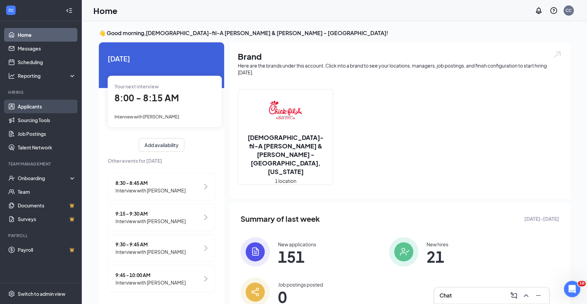
click at [45, 100] on link "Applicants" at bounding box center [47, 107] width 58 height 14
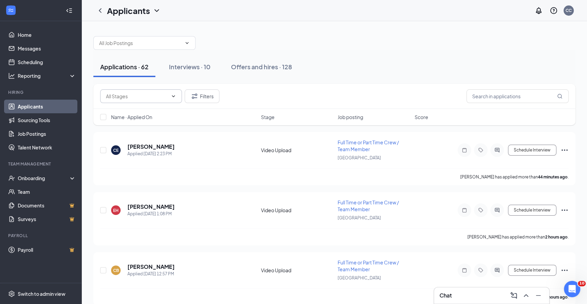
click at [169, 98] on span at bounding box center [141, 96] width 82 height 14
click at [420, 35] on div at bounding box center [334, 39] width 482 height 20
